Goal: Navigation & Orientation: Find specific page/section

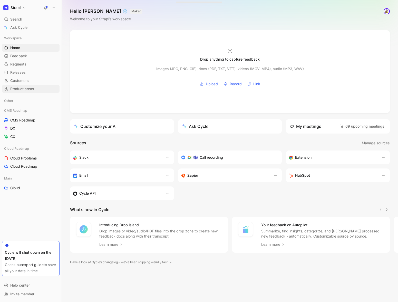
click at [46, 85] on link "Product areas" at bounding box center [31, 89] width 58 height 8
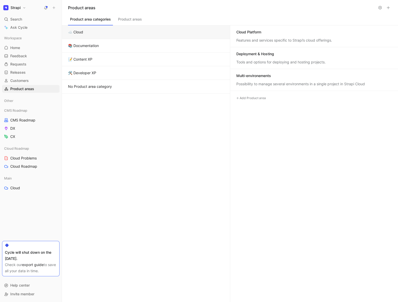
click at [41, 253] on div "Cycle will shut down on the [DATE]." at bounding box center [31, 255] width 52 height 12
drag, startPoint x: 32, startPoint y: 258, endPoint x: 5, endPoint y: 251, distance: 27.3
click at [5, 251] on div "Cycle will shut down on the [DATE]." at bounding box center [31, 255] width 52 height 12
click at [79, 250] on div "☁️ Cloud 📚 Documentation 📝 Content XP 🛠️ Developer XP No Product area category" at bounding box center [146, 163] width 168 height 277
